Goal: Task Accomplishment & Management: Manage account settings

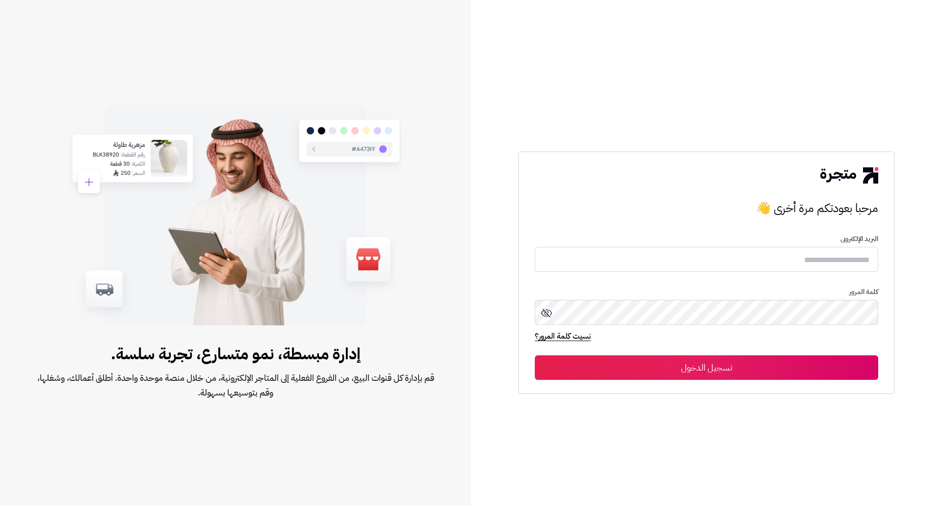
click at [770, 367] on button "تسجيل الدخول" at bounding box center [706, 367] width 343 height 25
click at [770, 258] on input "text" at bounding box center [706, 259] width 343 height 26
type input "*"
